Goal: Task Accomplishment & Management: Complete application form

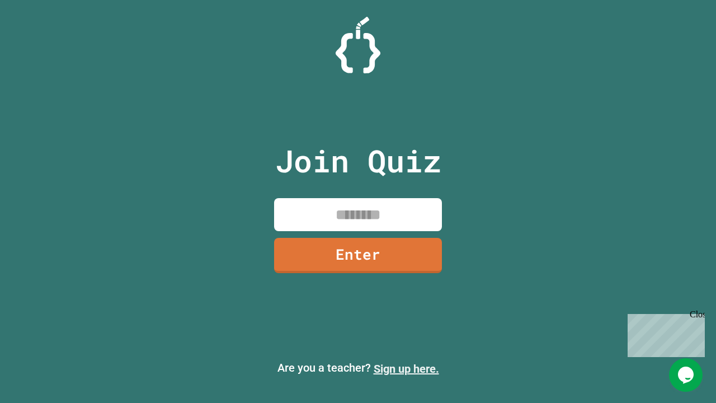
click at [406, 368] on link "Sign up here." at bounding box center [405, 368] width 65 height 13
